Goal: Check status: Check status

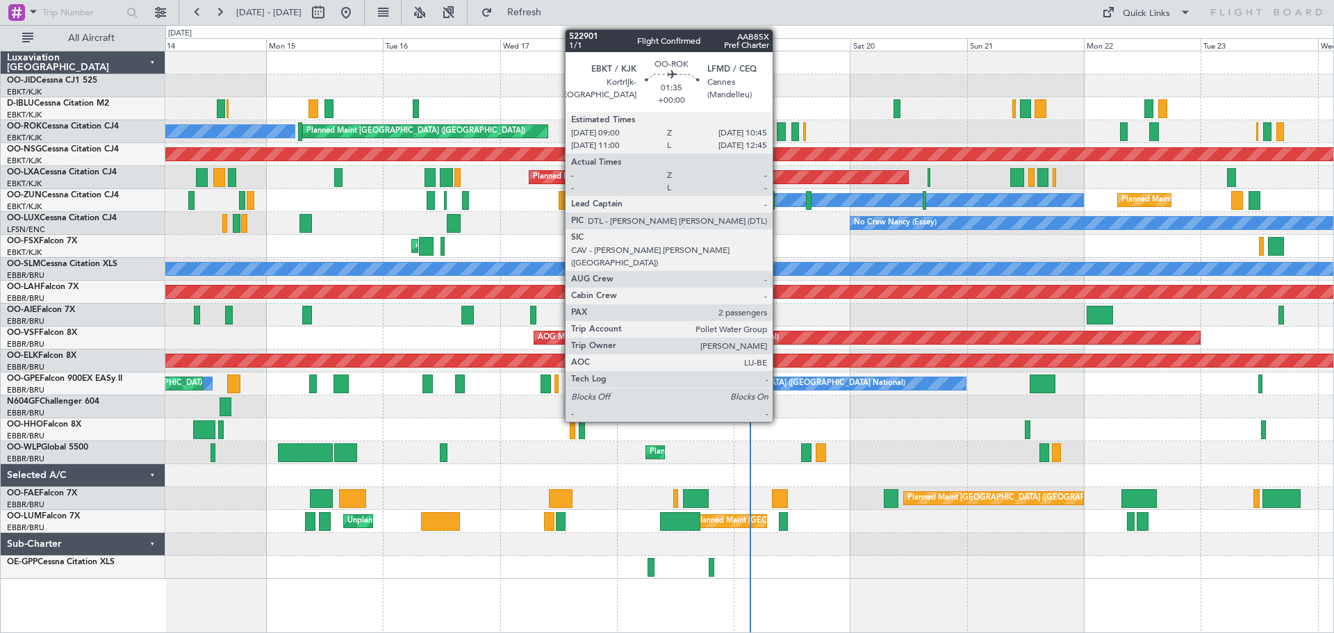
click at [779, 128] on div at bounding box center [781, 131] width 9 height 19
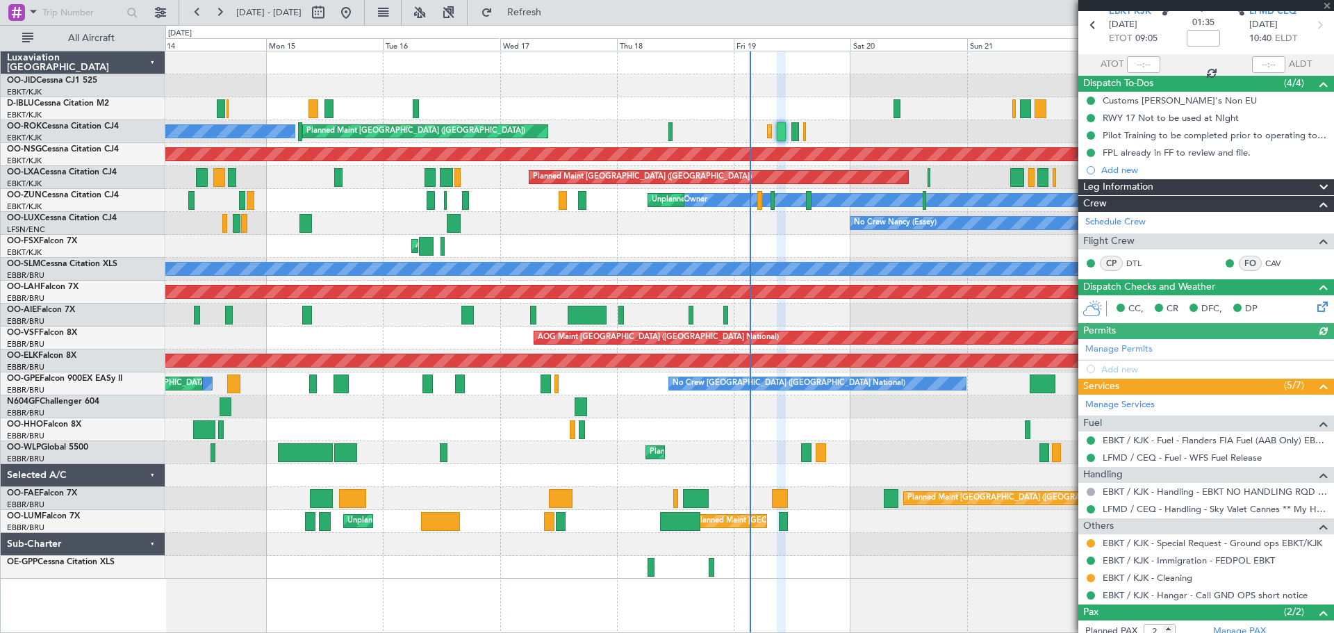
scroll to position [133, 0]
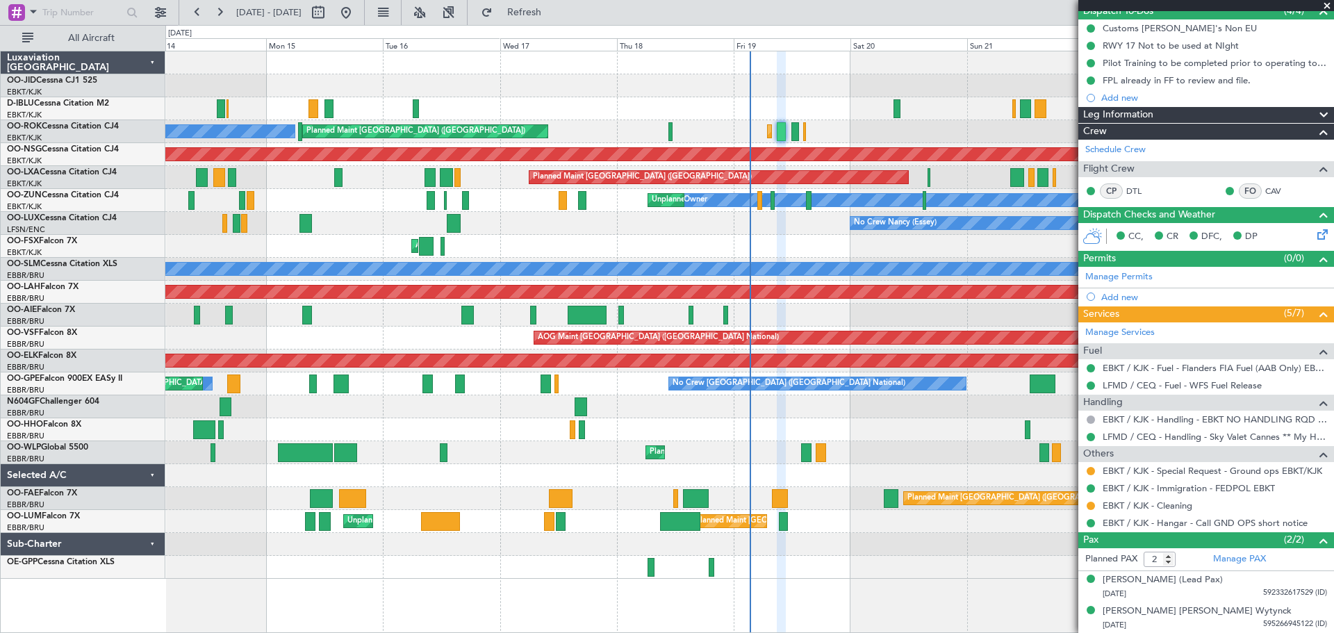
click at [1327, 2] on span at bounding box center [1327, 6] width 14 height 13
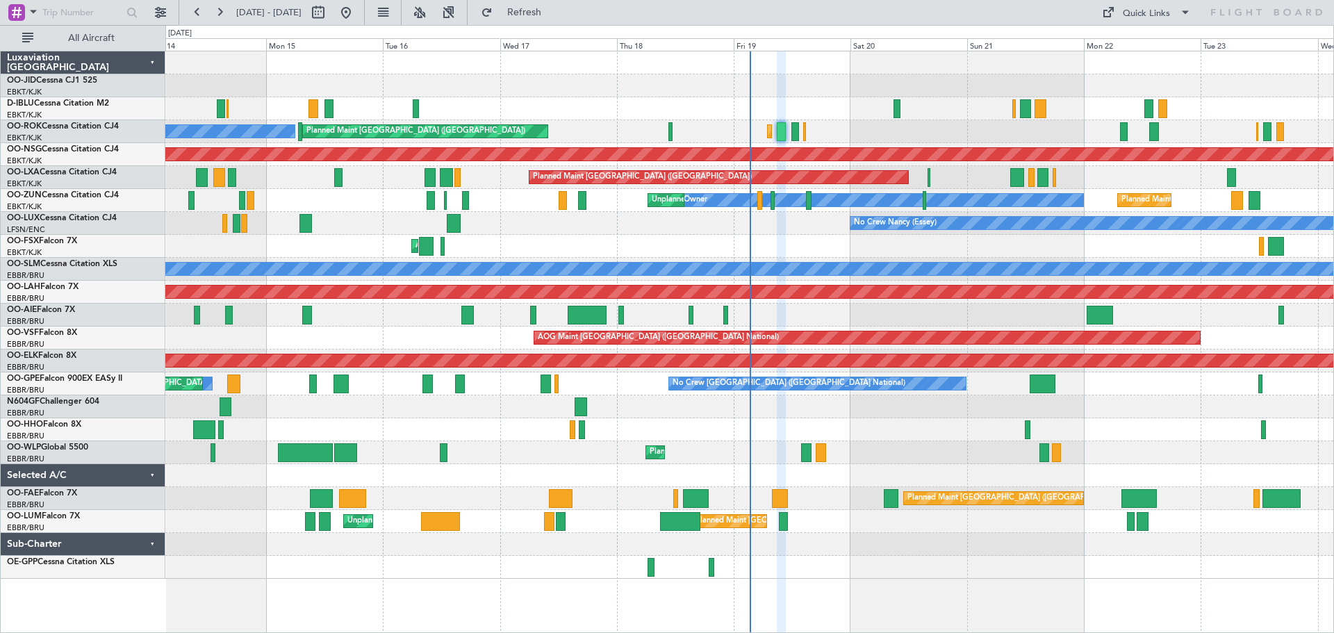
type input "0"
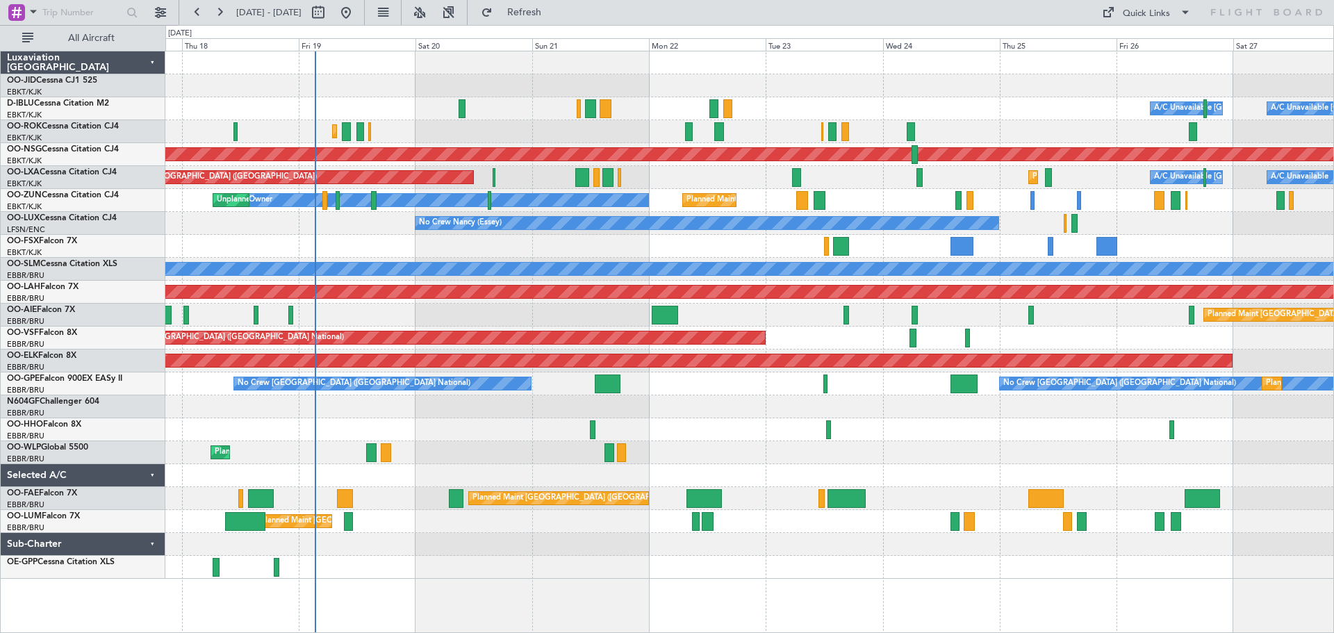
click at [621, 135] on div "Planned Maint Kortrijk-Wevelgem Owner Kortrijk-Wevelgem Planned Maint Paris (Le…" at bounding box center [749, 131] width 1168 height 23
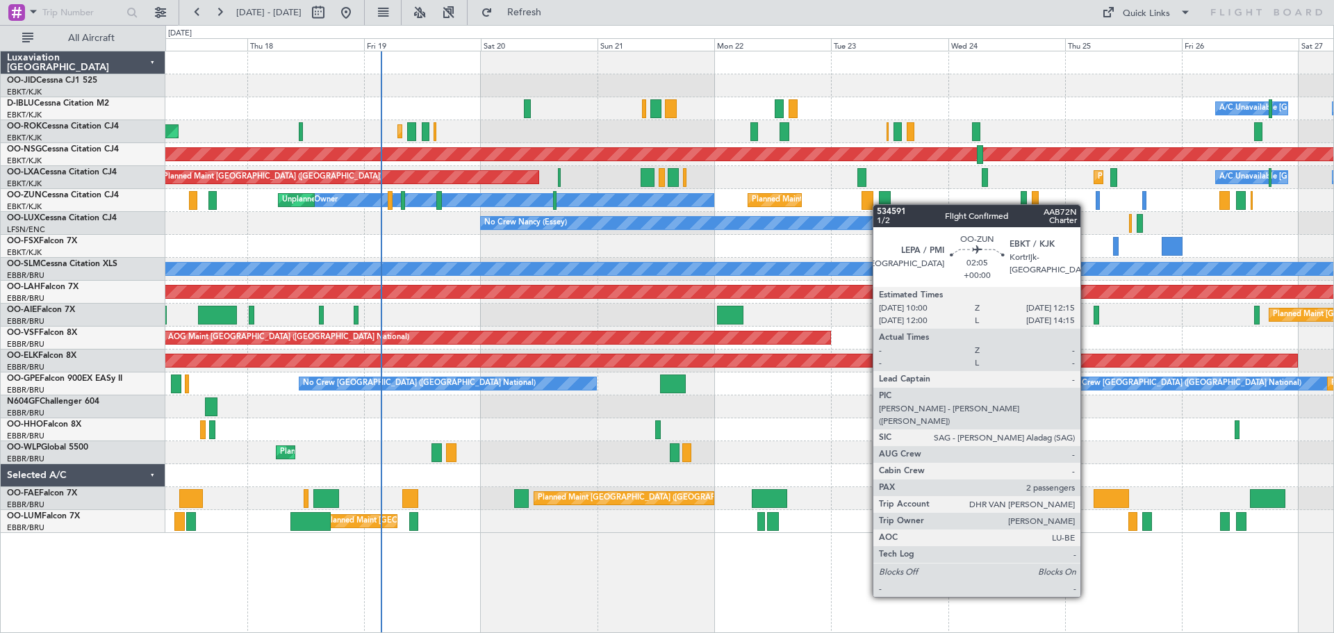
click at [879, 204] on div "Planned Maint Kortrijk-Wevelgem A/C Unavailable Brussels (Brussels National) A/…" at bounding box center [749, 291] width 1168 height 481
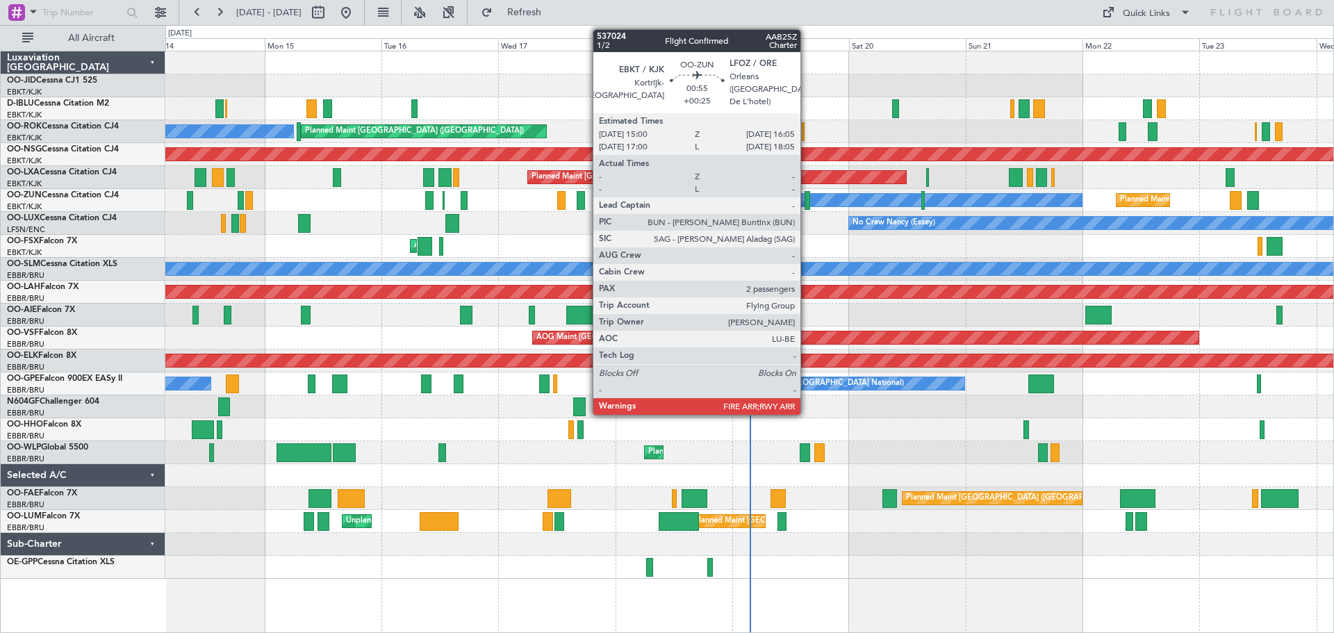
click at [806, 200] on div at bounding box center [807, 200] width 6 height 19
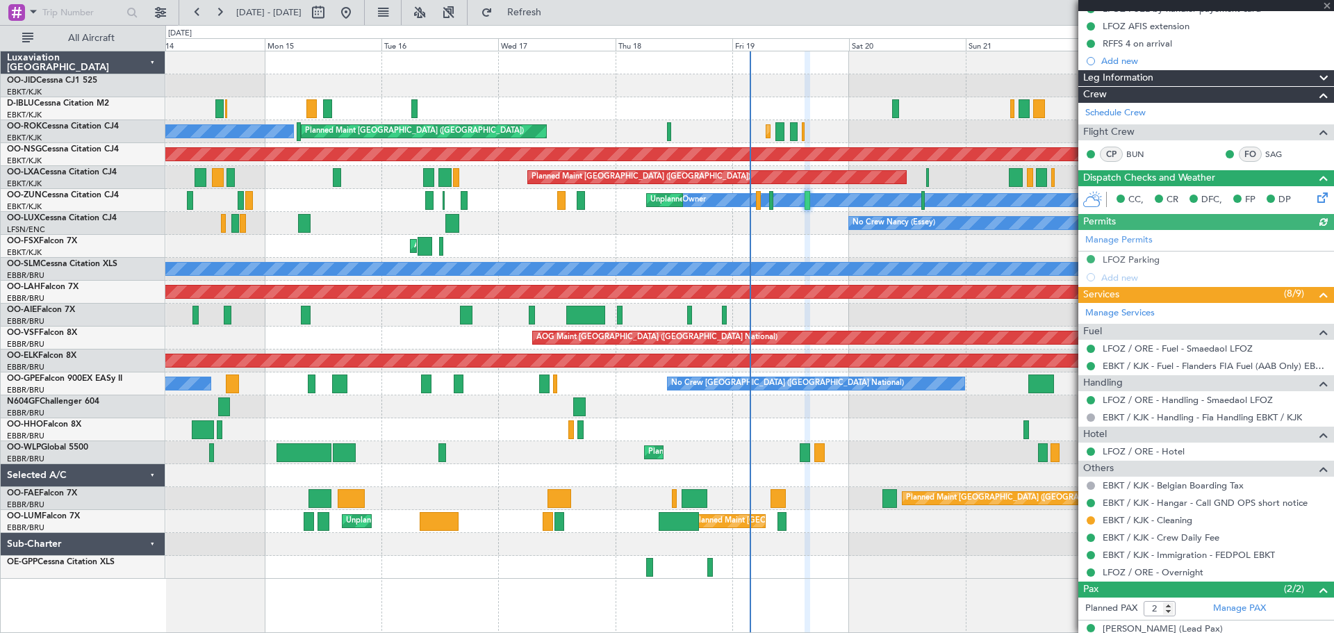
scroll to position [236, 0]
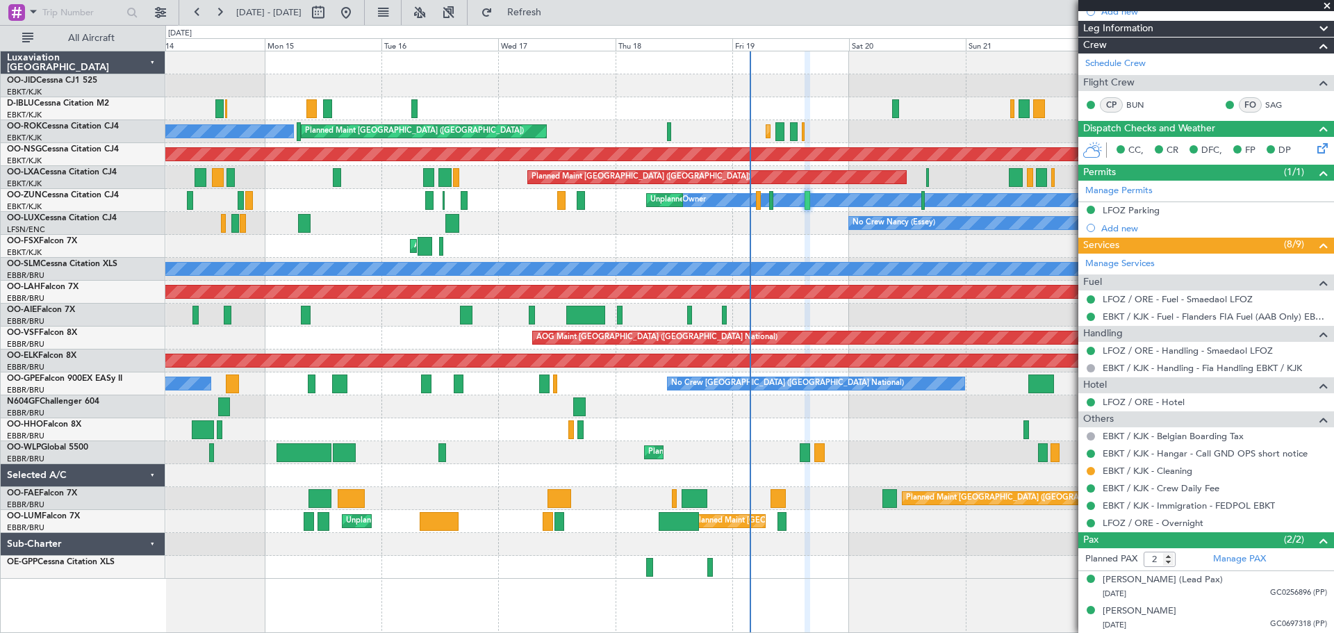
click at [1328, 5] on span at bounding box center [1327, 6] width 14 height 13
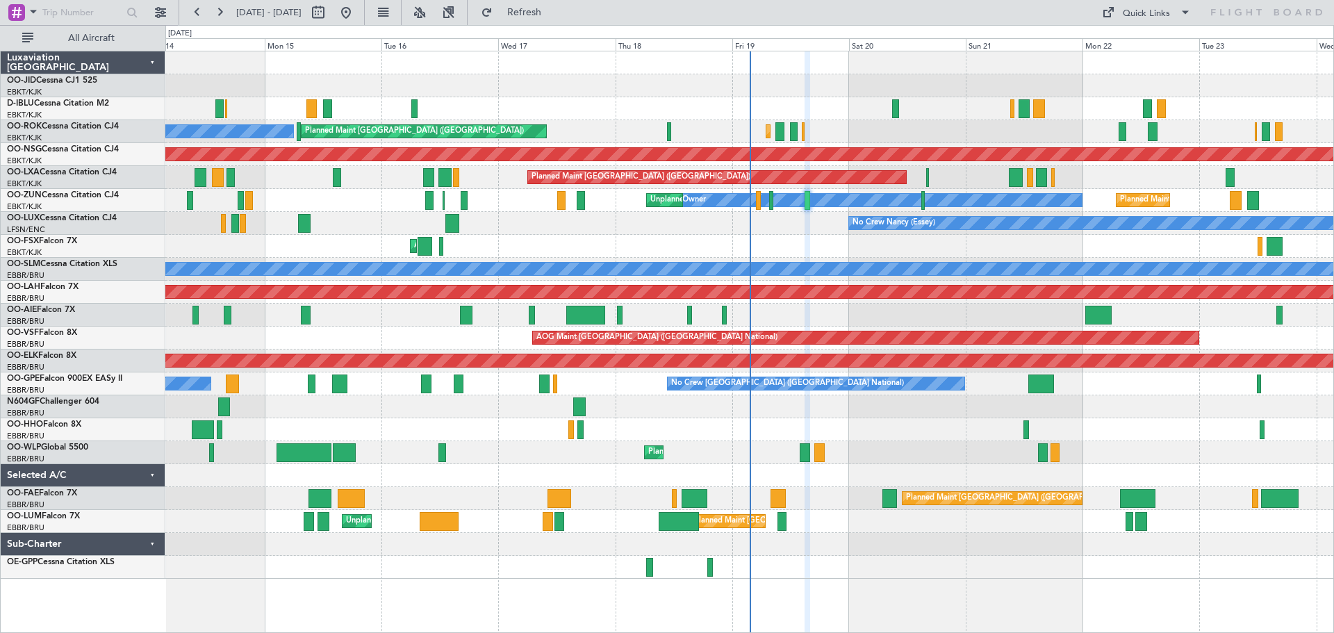
type input "0"
